Goal: Task Accomplishment & Management: Use online tool/utility

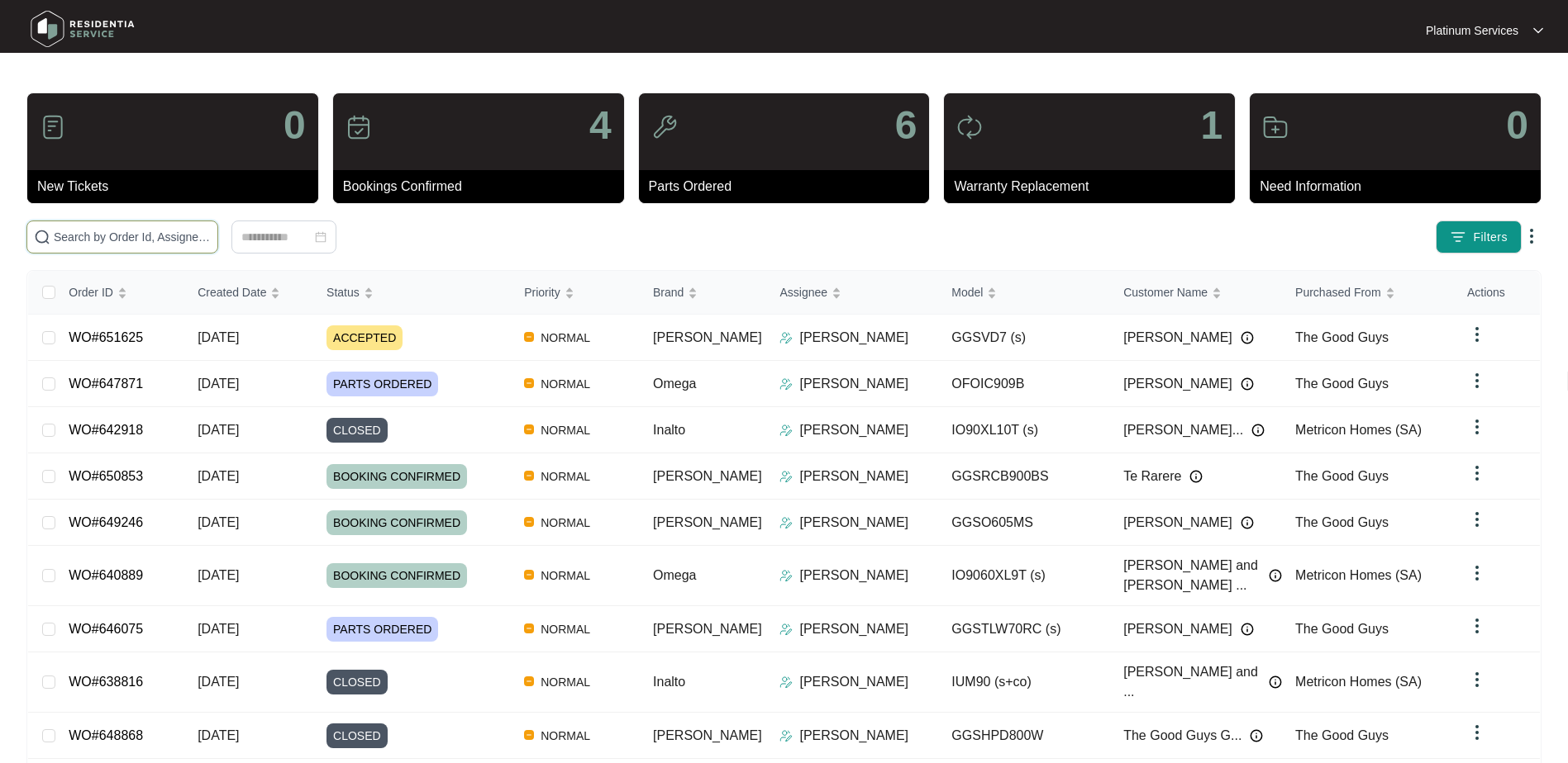
click at [133, 237] on input "text" at bounding box center [133, 237] width 157 height 18
paste input "648994"
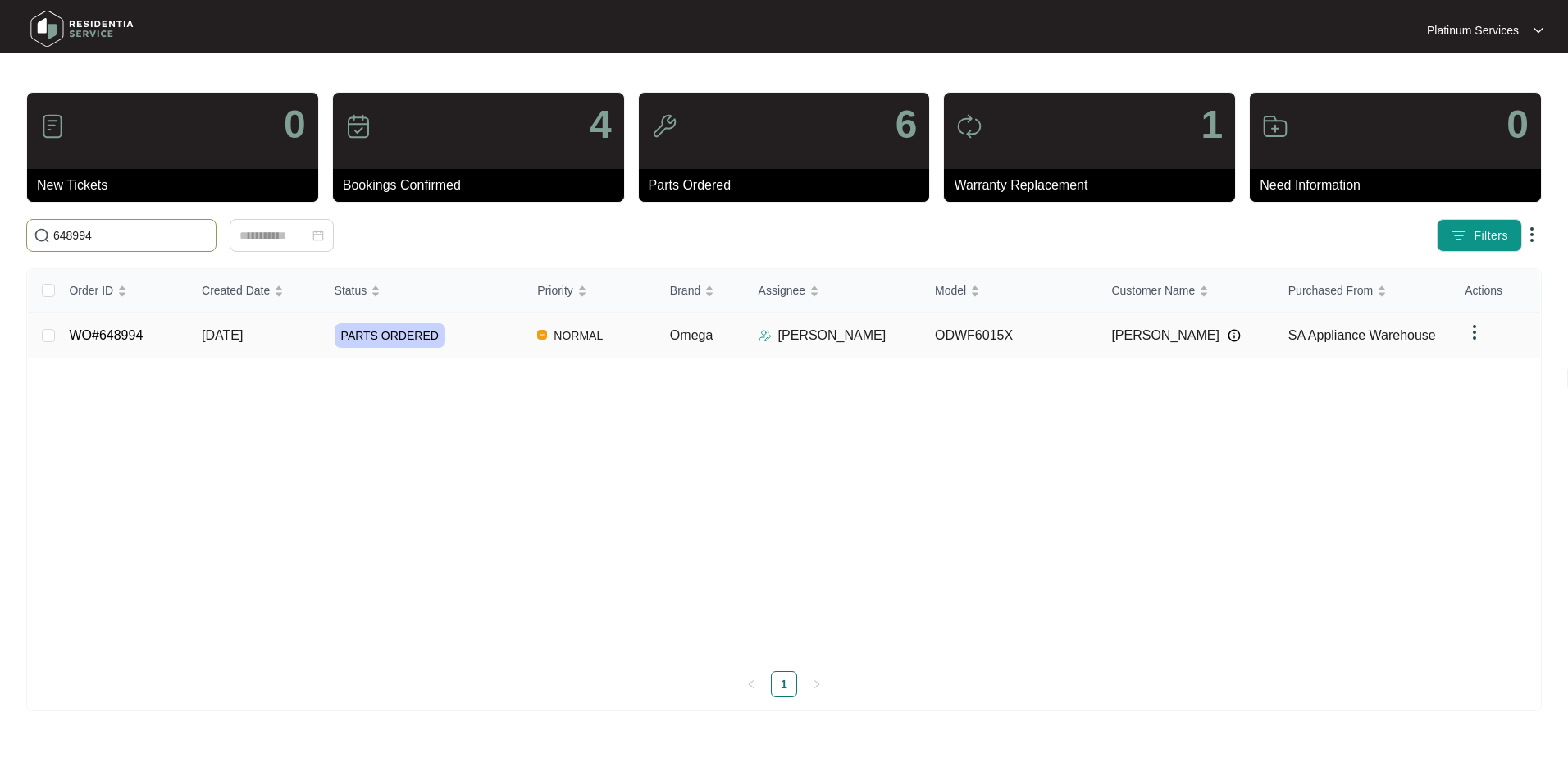
type input "648994"
click at [481, 336] on div "PARTS ORDERED" at bounding box center [430, 336] width 190 height 25
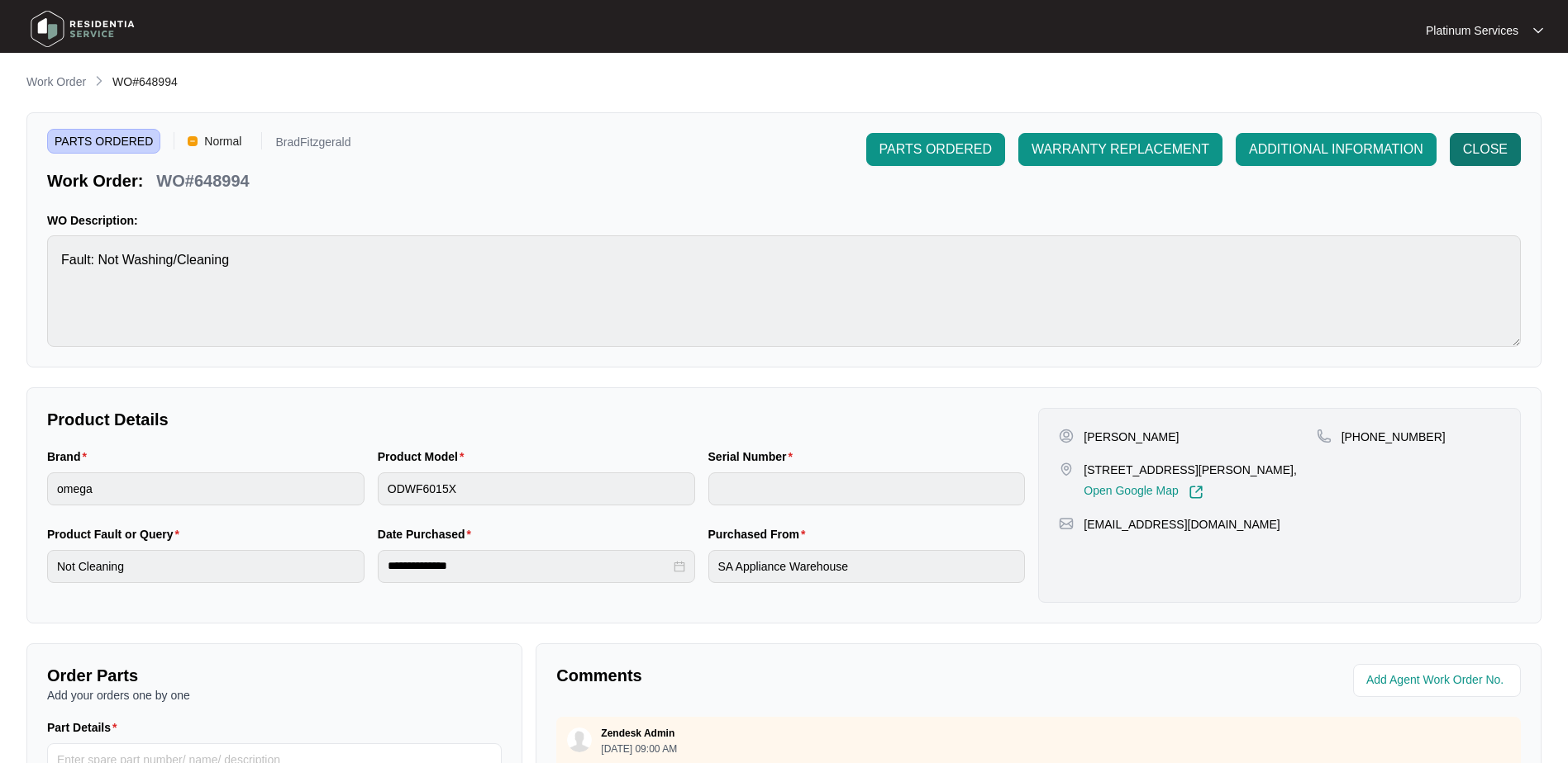
click at [1490, 158] on span "CLOSE" at bounding box center [1485, 149] width 44 height 20
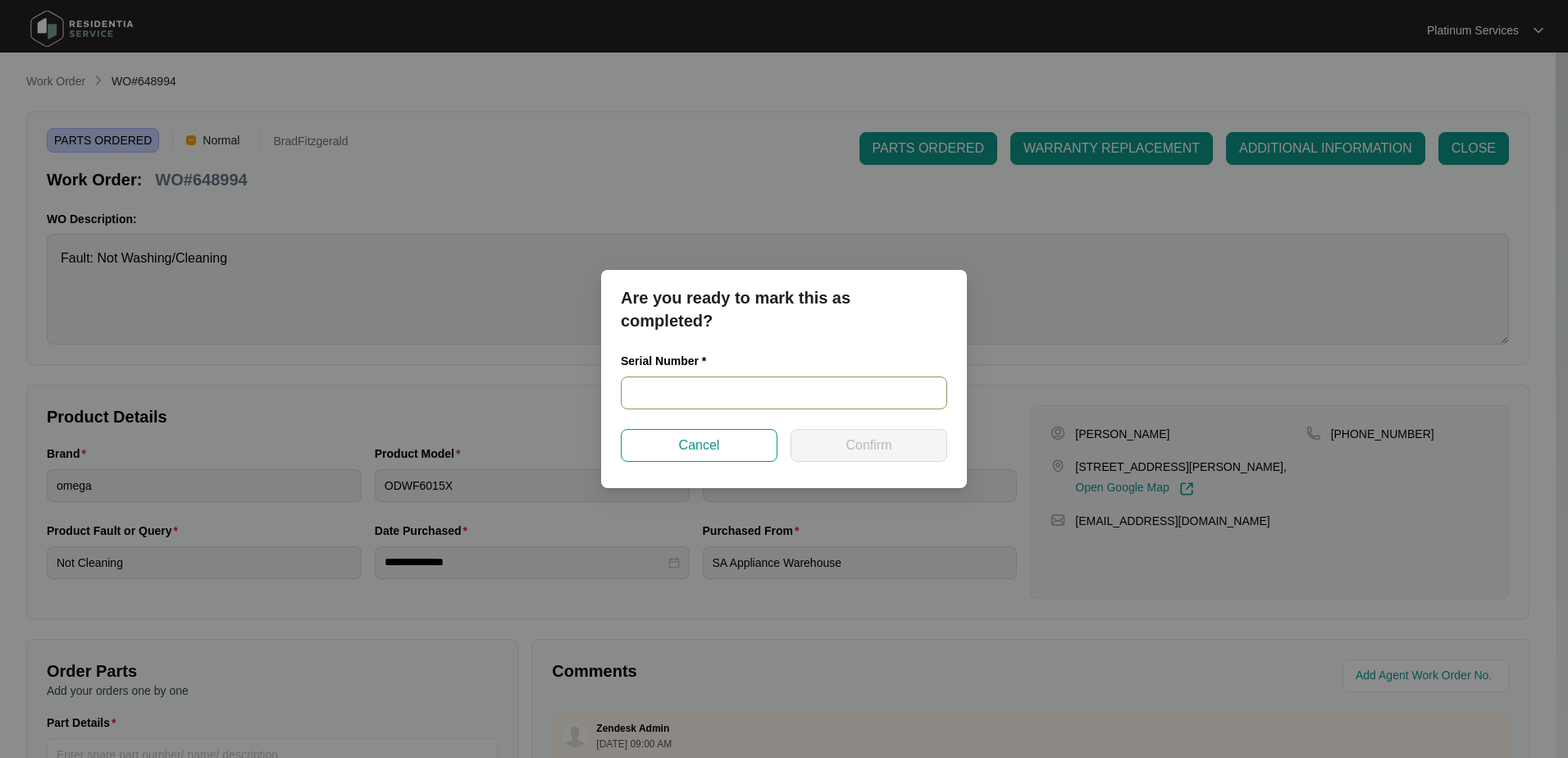
click at [740, 391] on input "text" at bounding box center [784, 393] width 326 height 33
type input "24061429140200083"
drag, startPoint x: 789, startPoint y: 392, endPoint x: 607, endPoint y: 395, distance: 182.0
click at [607, 395] on div "Are you ready to mark this as completed? Serial Number * 24061429140200083 Canc…" at bounding box center [784, 379] width 366 height 218
click at [866, 456] on button "Confirm" at bounding box center [869, 446] width 157 height 33
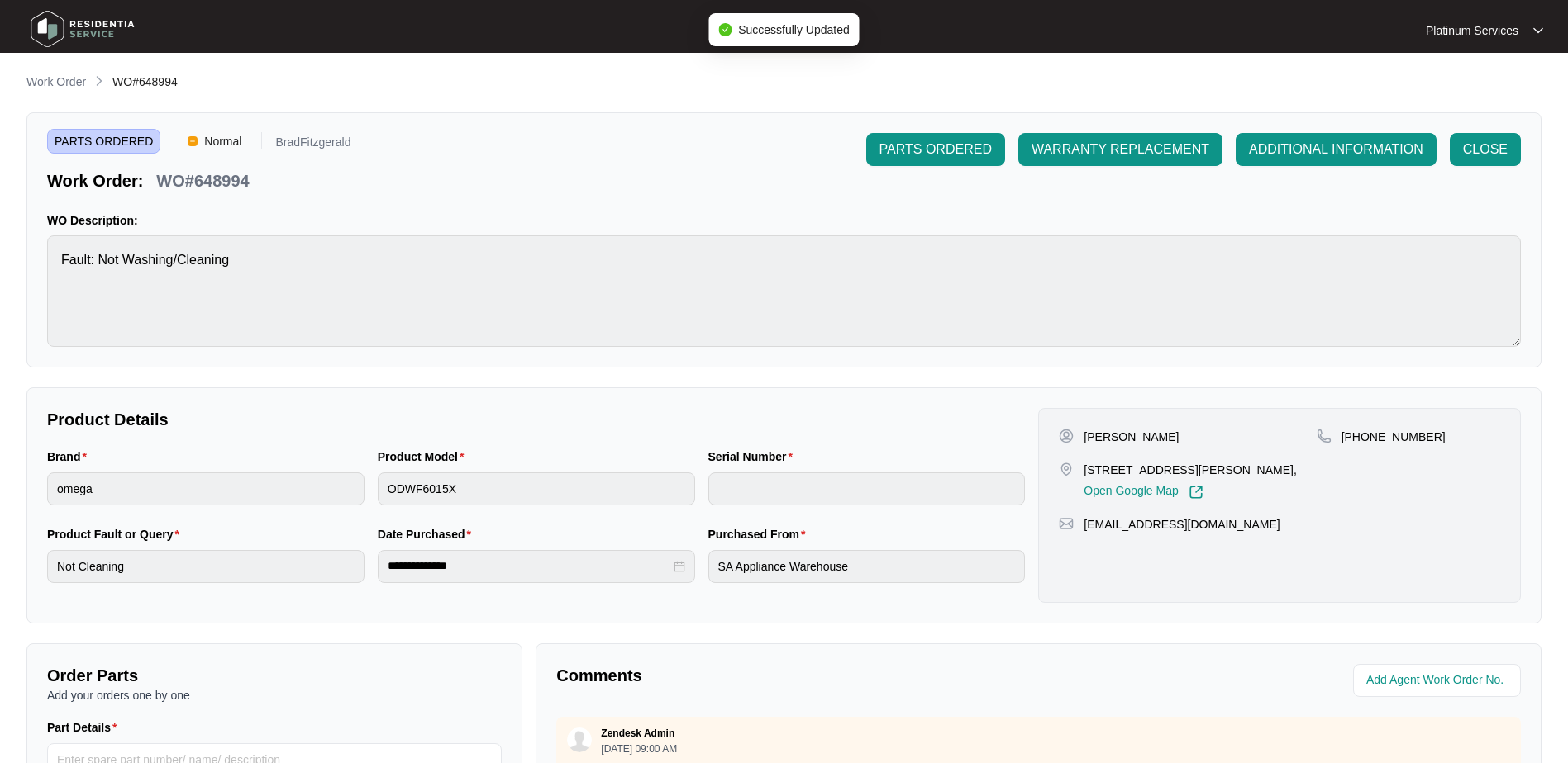
type input "24061429140200083"
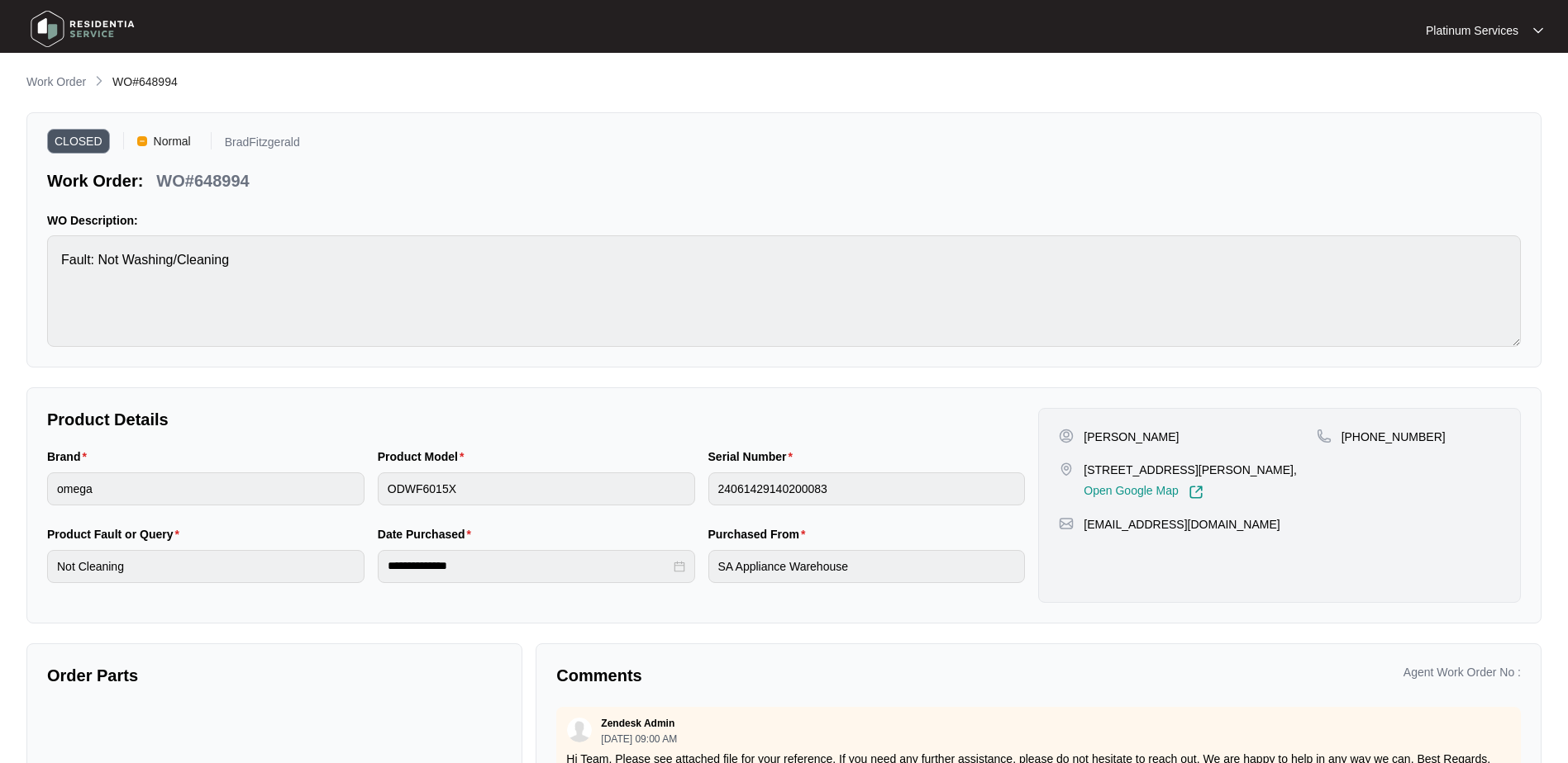
click at [84, 15] on img at bounding box center [83, 28] width 116 height 49
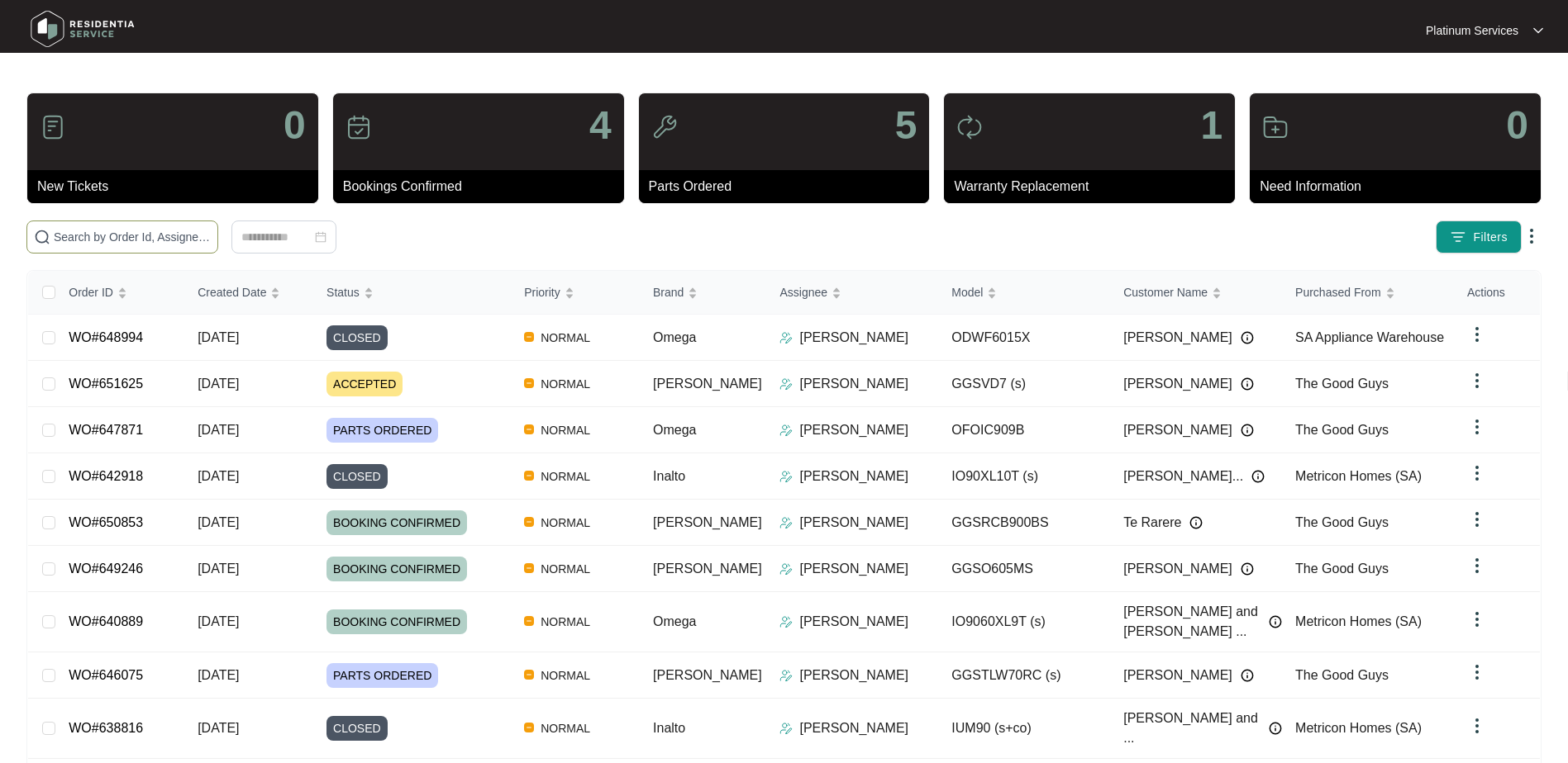
click at [143, 227] on span at bounding box center [122, 237] width 192 height 33
paste input "649246"
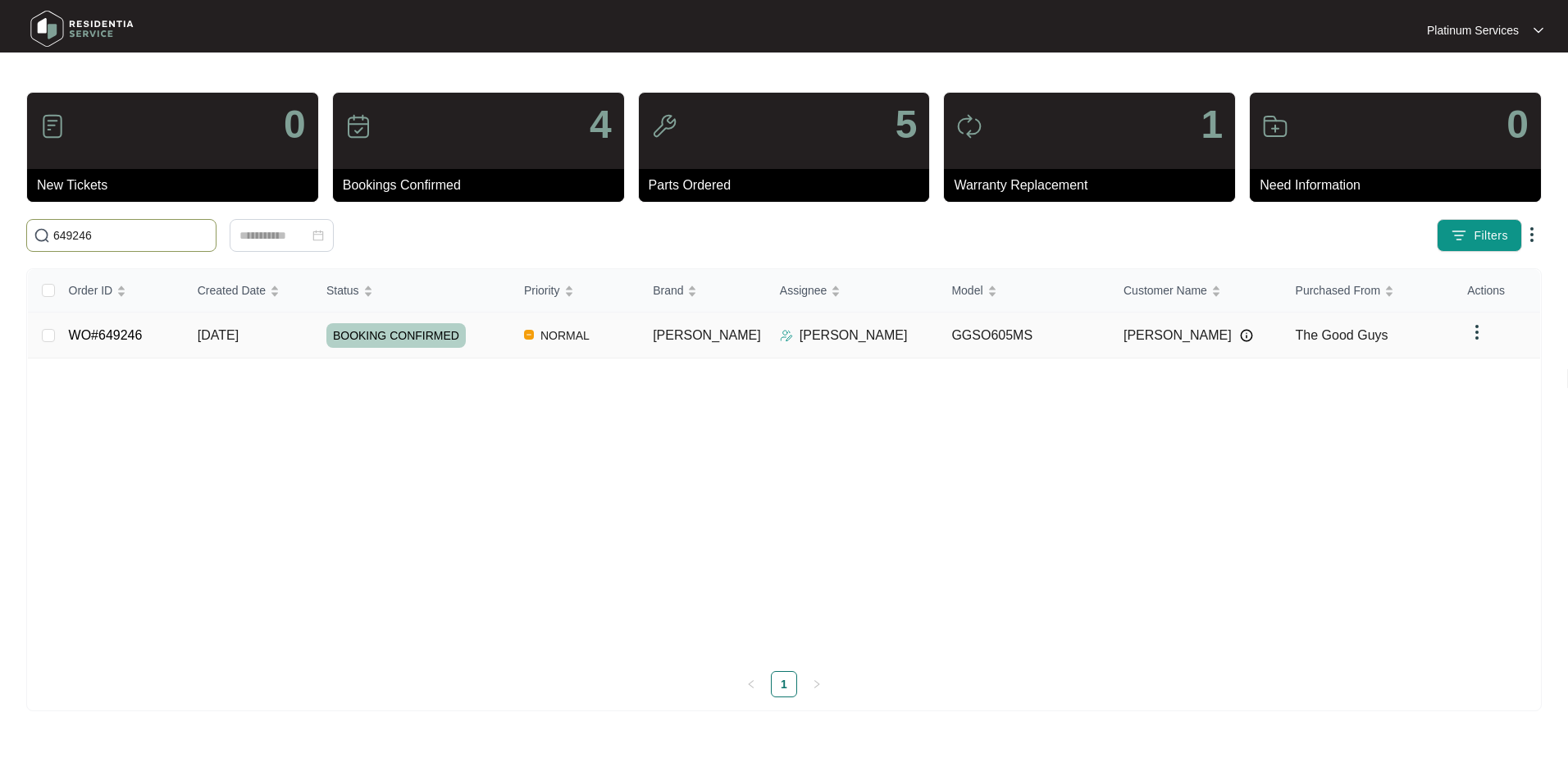
type input "649246"
click at [536, 321] on td "NORMAL" at bounding box center [575, 335] width 129 height 46
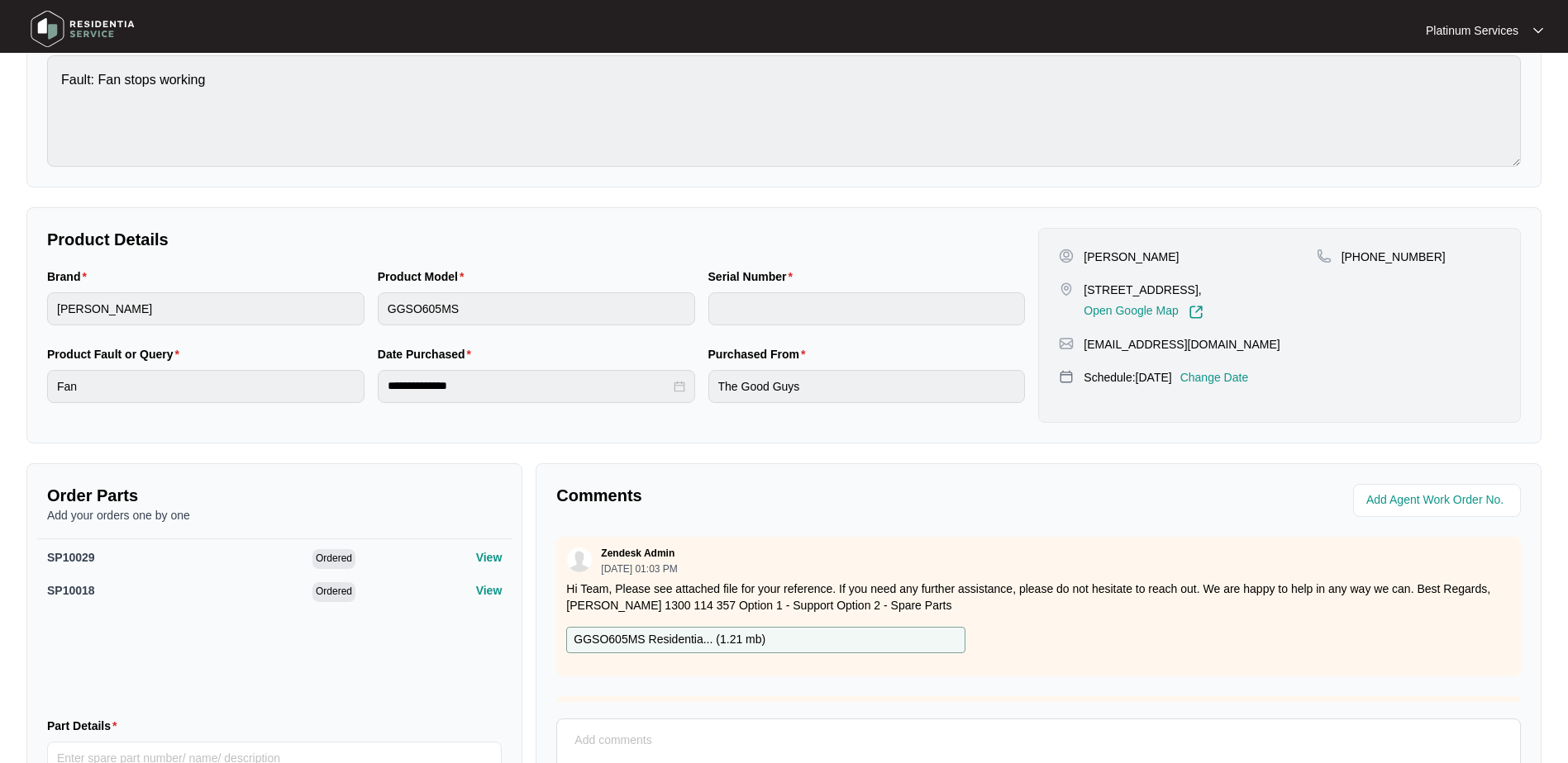
scroll to position [82, 0]
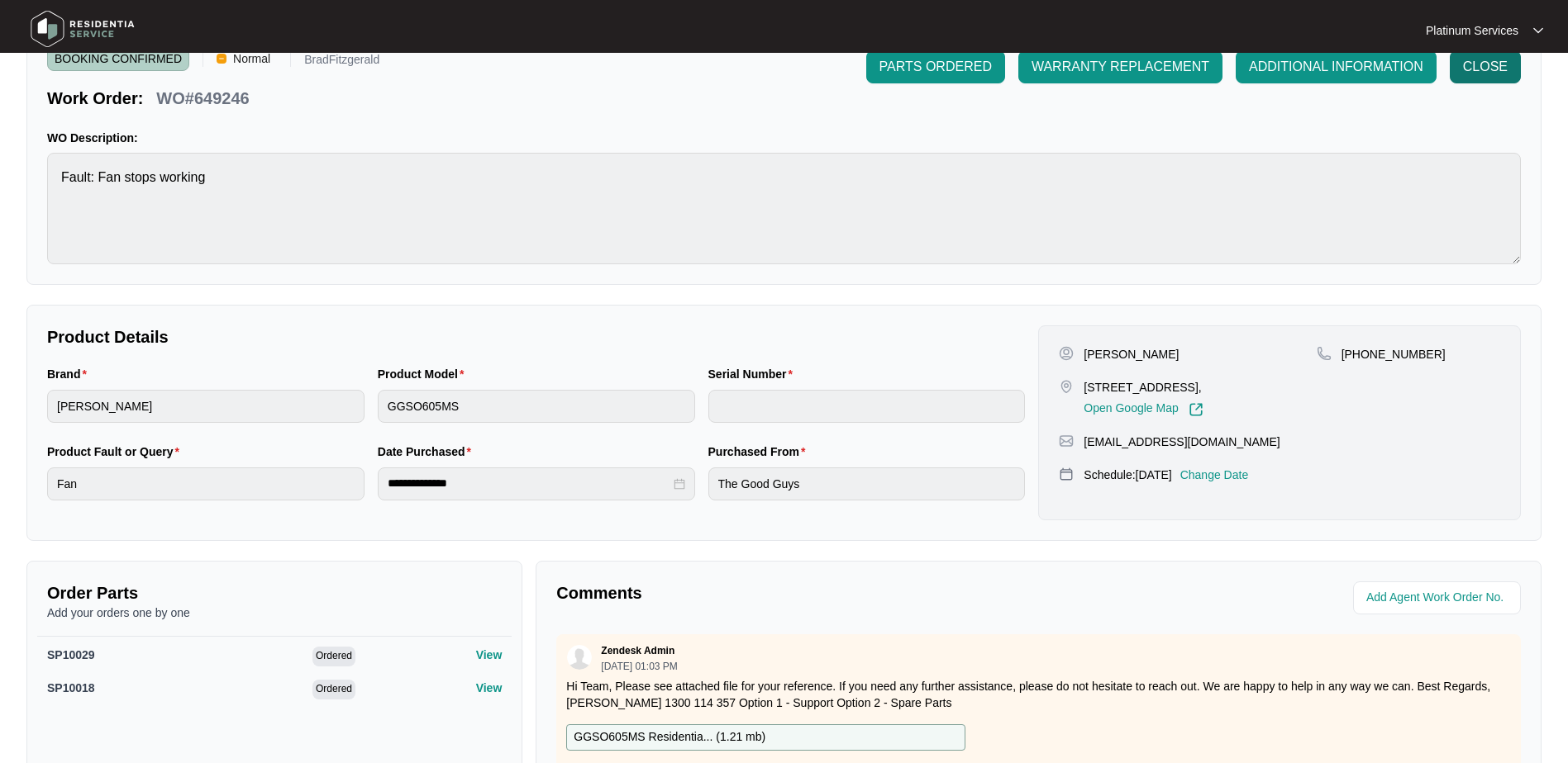
click at [1480, 73] on span "CLOSE" at bounding box center [1485, 67] width 44 height 20
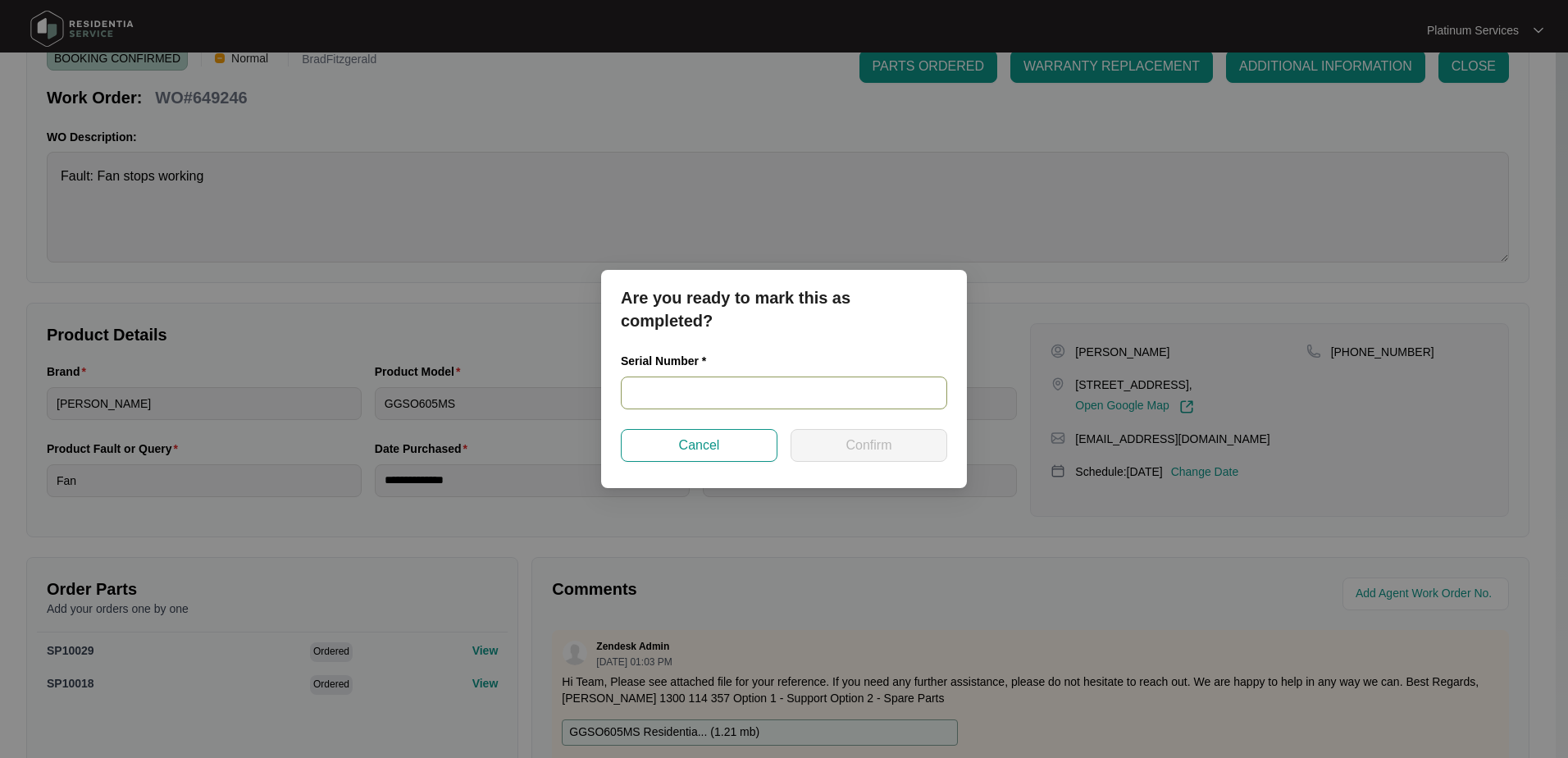
click at [748, 399] on input "text" at bounding box center [784, 393] width 326 height 33
click at [725, 386] on input "540" at bounding box center [784, 393] width 326 height 33
drag, startPoint x: 856, startPoint y: 384, endPoint x: 625, endPoint y: 391, distance: 231.1
click at [622, 392] on input "540N647770244134500164" at bounding box center [784, 393] width 326 height 33
type input "540N647770244134500164"
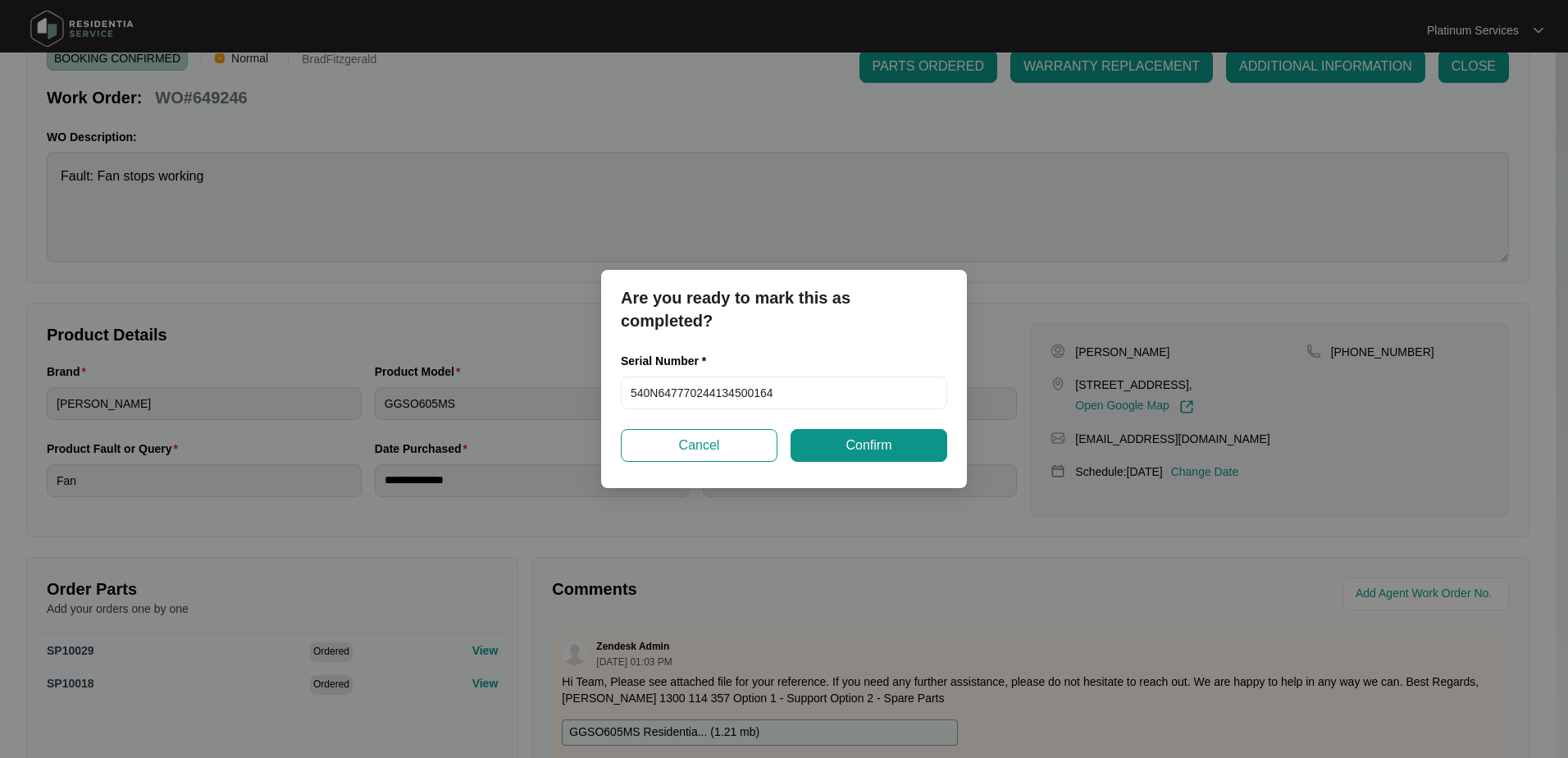
click at [821, 349] on div "Are you ready to mark this as completed? Serial Number * 540N647770244134500164…" at bounding box center [784, 379] width 366 height 218
click at [847, 448] on span "Confirm" at bounding box center [869, 446] width 46 height 20
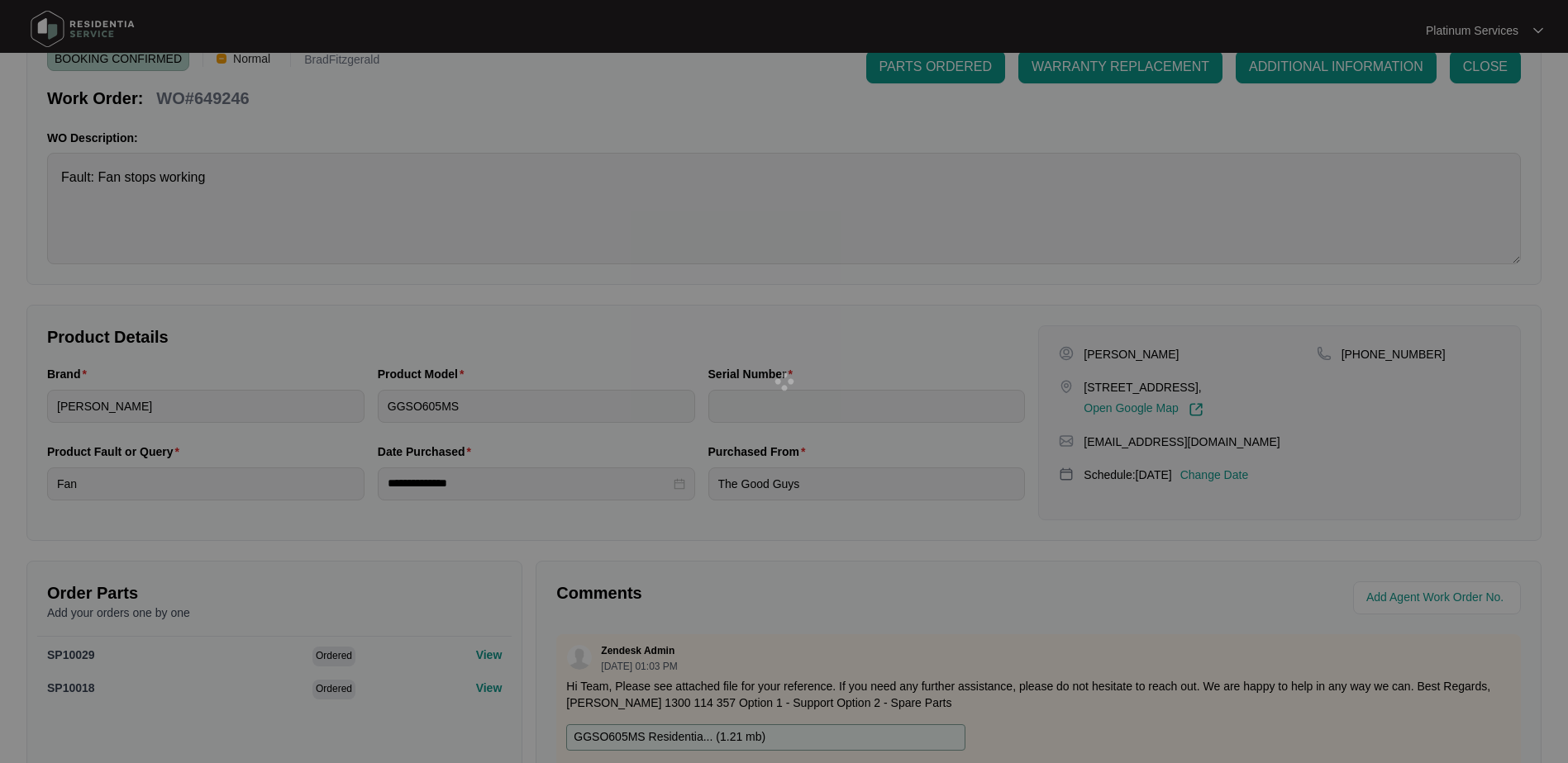
type input "540N647770244134500164"
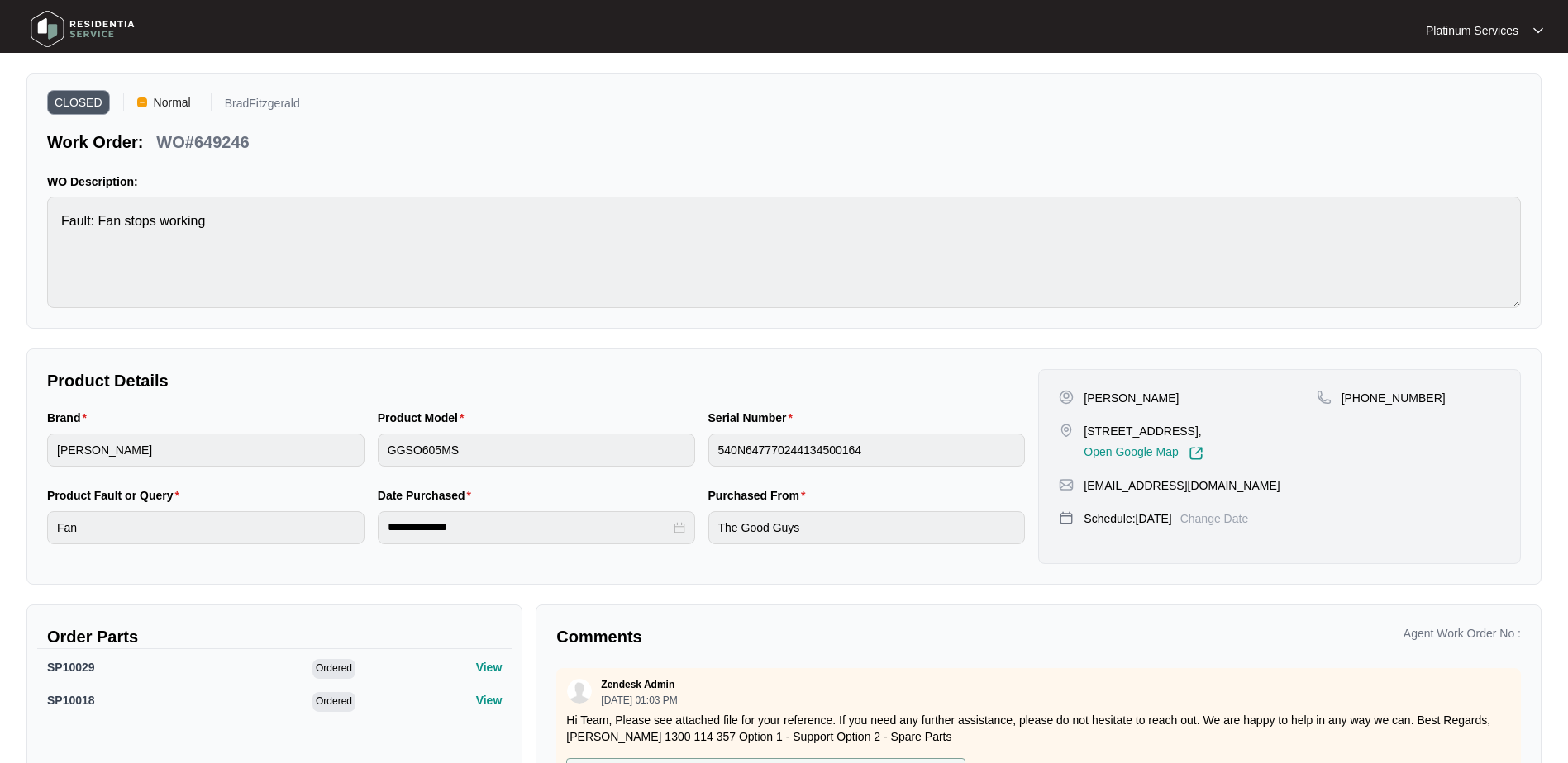
scroll to position [0, 0]
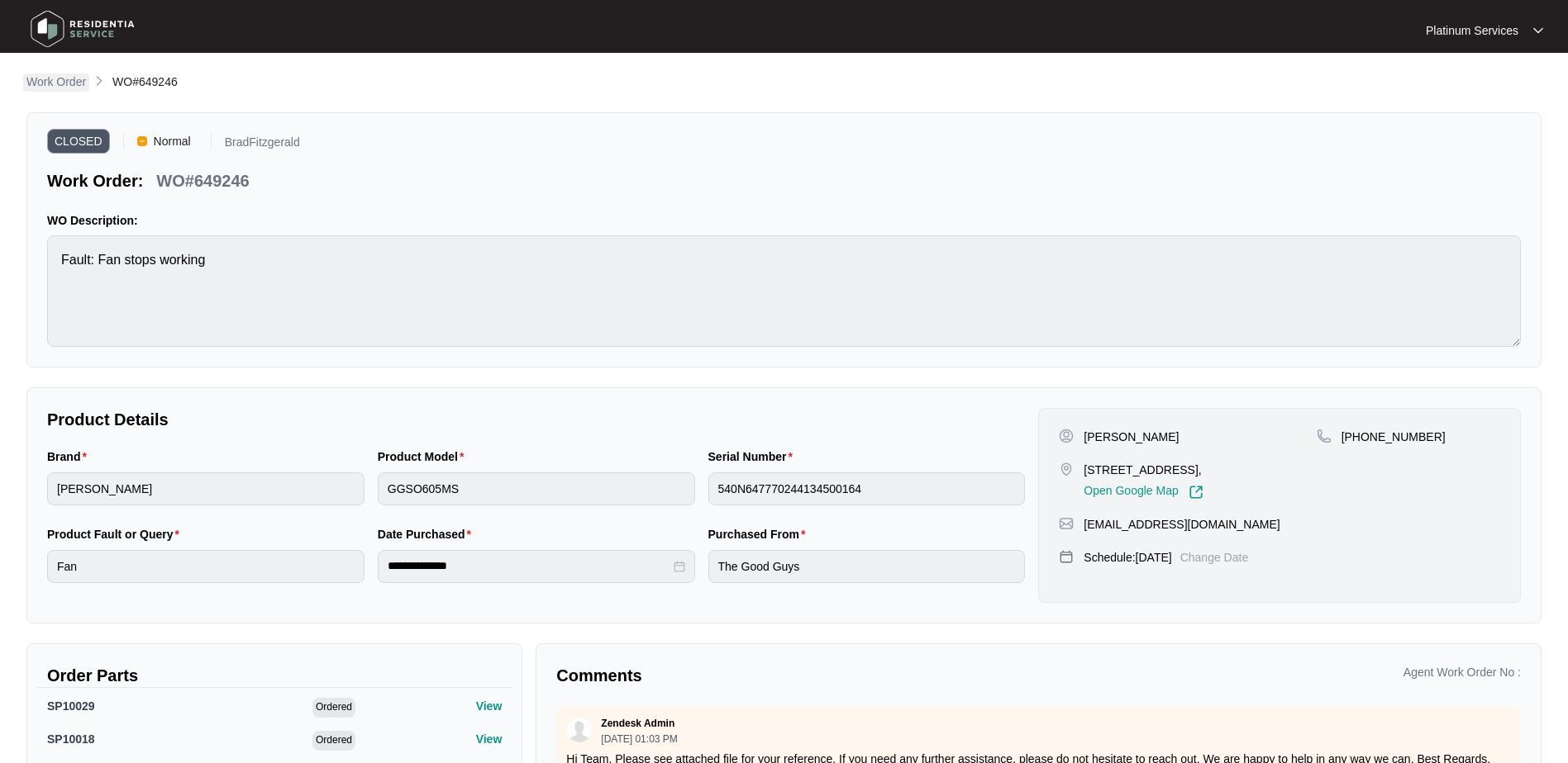
click at [74, 82] on p "Work Order" at bounding box center [56, 81] width 60 height 16
